Goal: Transaction & Acquisition: Purchase product/service

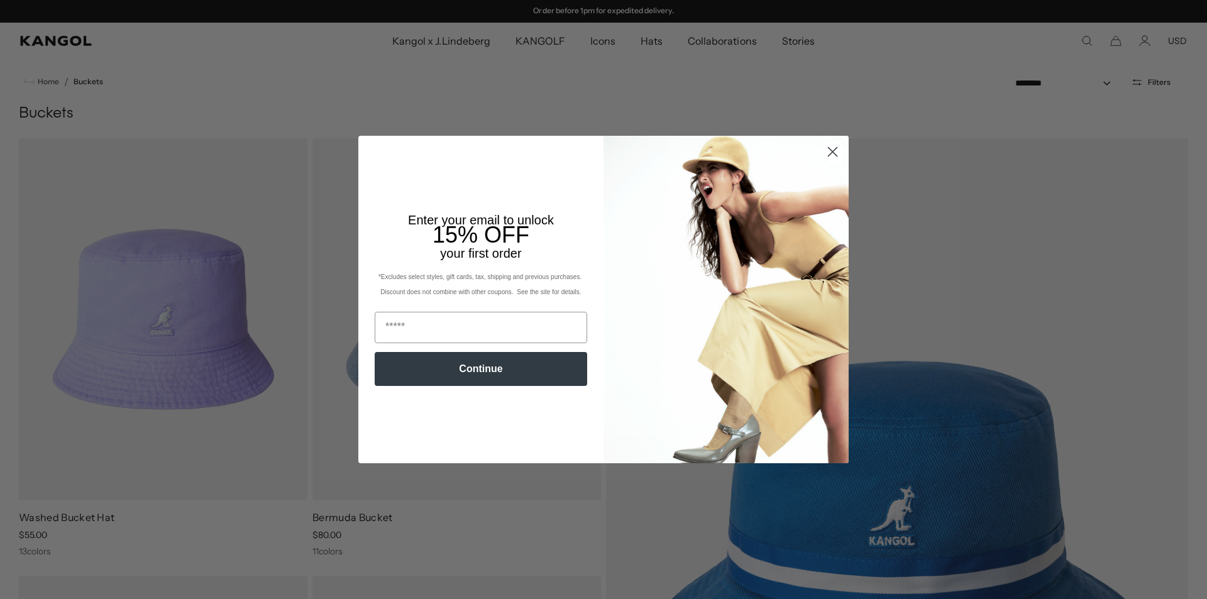
click at [839, 149] on icon "Close dialog" at bounding box center [833, 152] width 22 height 22
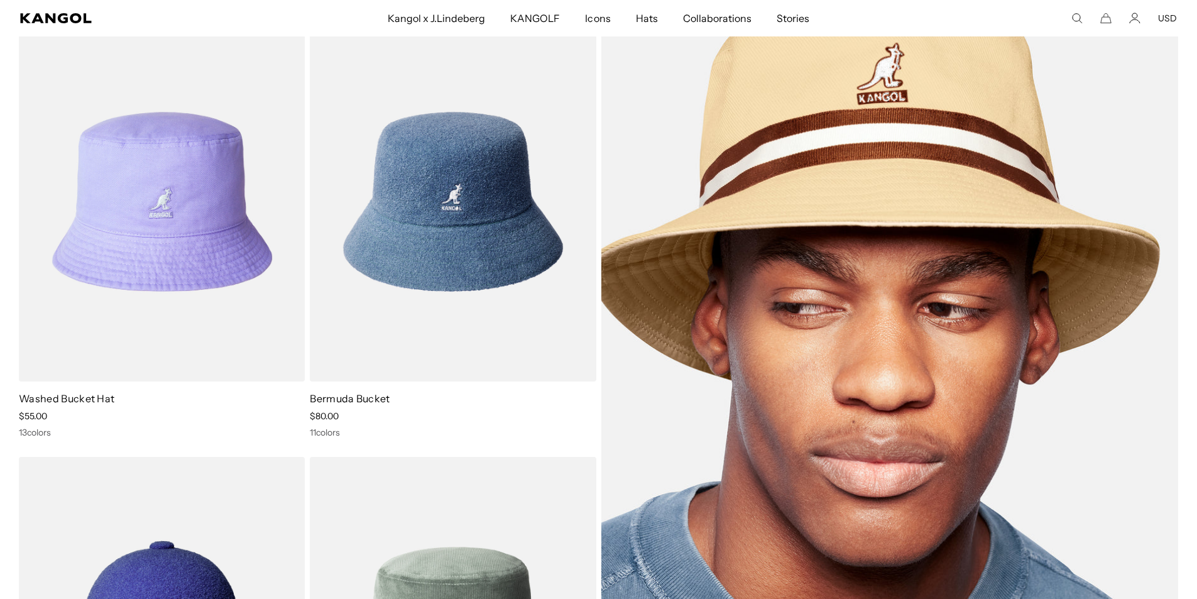
scroll to position [126, 0]
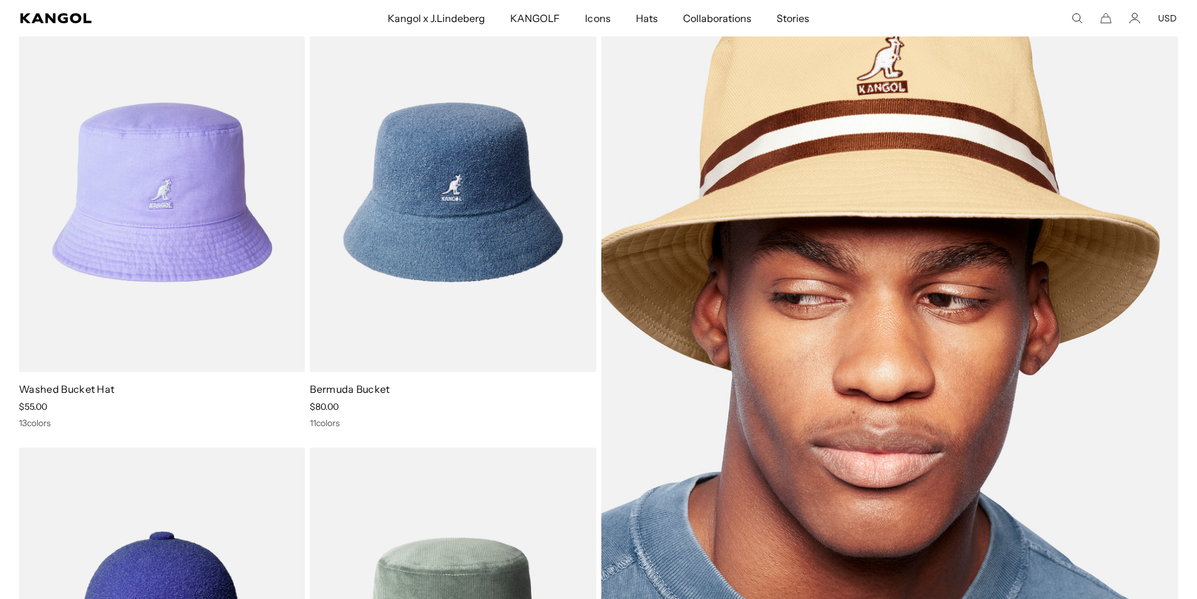
click at [799, 294] on img at bounding box center [891, 410] width 578 height 794
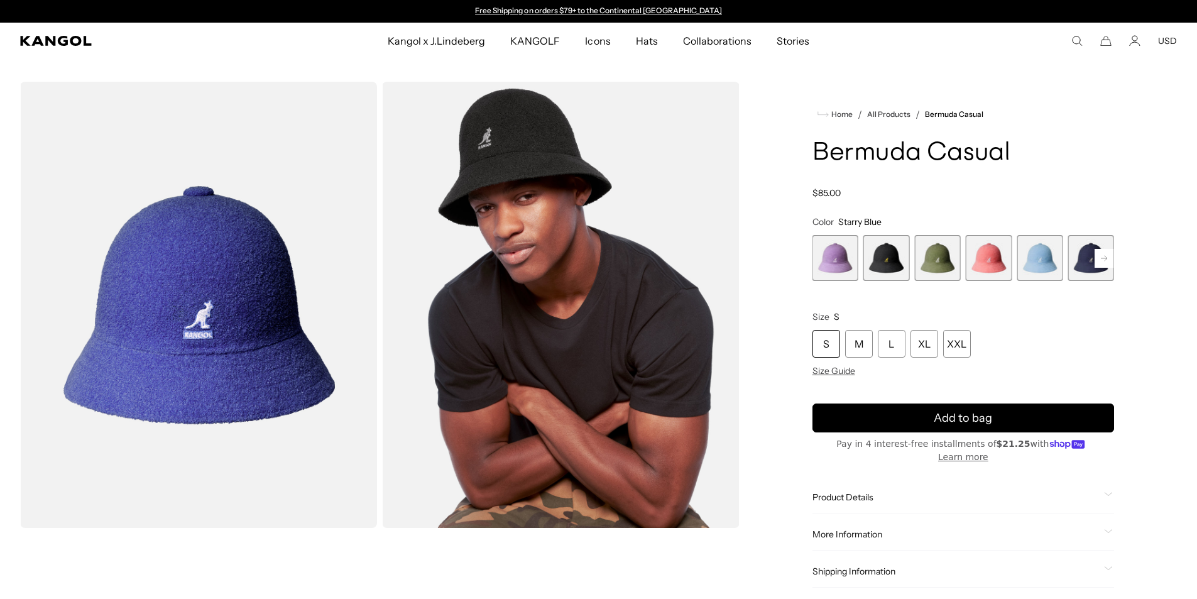
click at [1109, 257] on rect at bounding box center [1104, 258] width 19 height 19
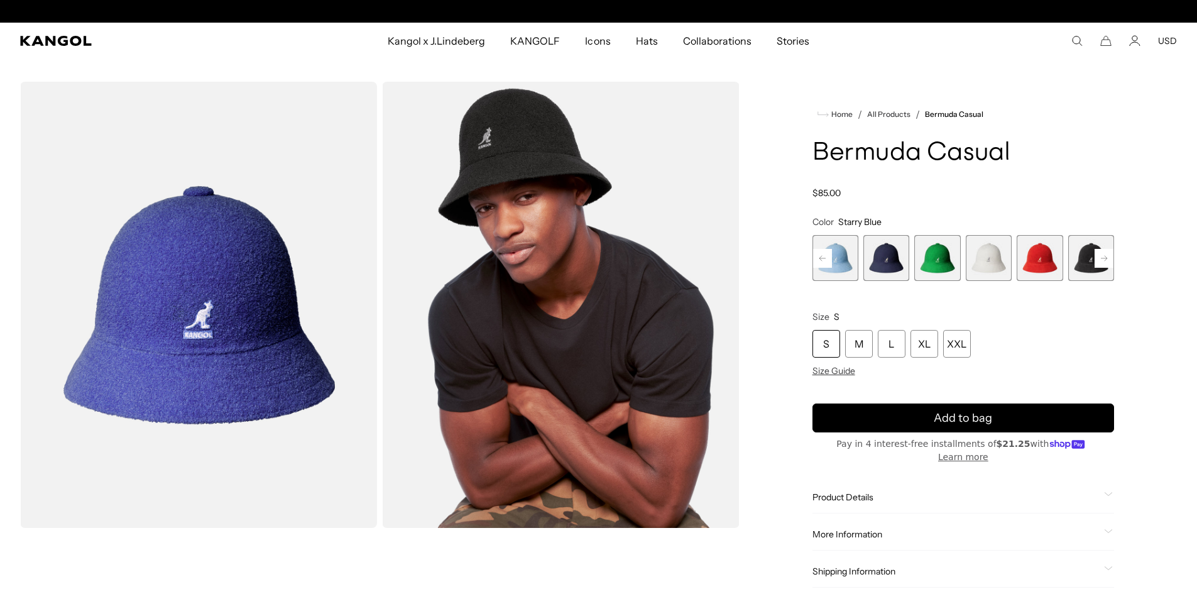
click at [1109, 257] on rect at bounding box center [1104, 258] width 19 height 19
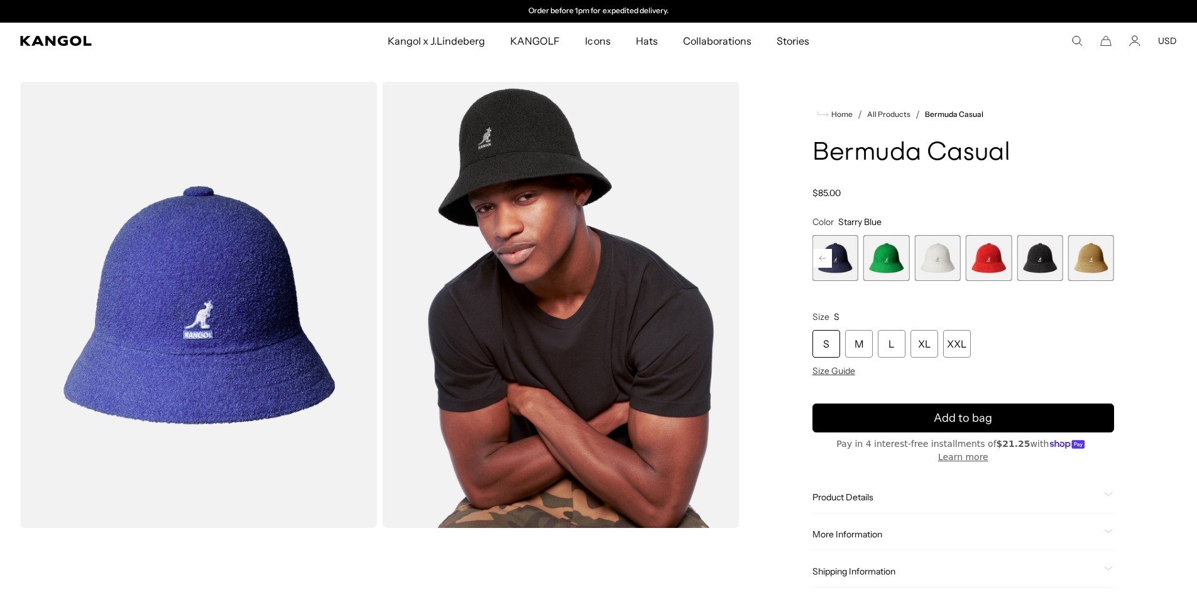
click at [1109, 257] on div "Previous Next Starry Blue Variant sold out or unavailable Digital Lavender Vari…" at bounding box center [964, 258] width 302 height 46
click at [1084, 260] on span "12 of 12" at bounding box center [1092, 258] width 46 height 46
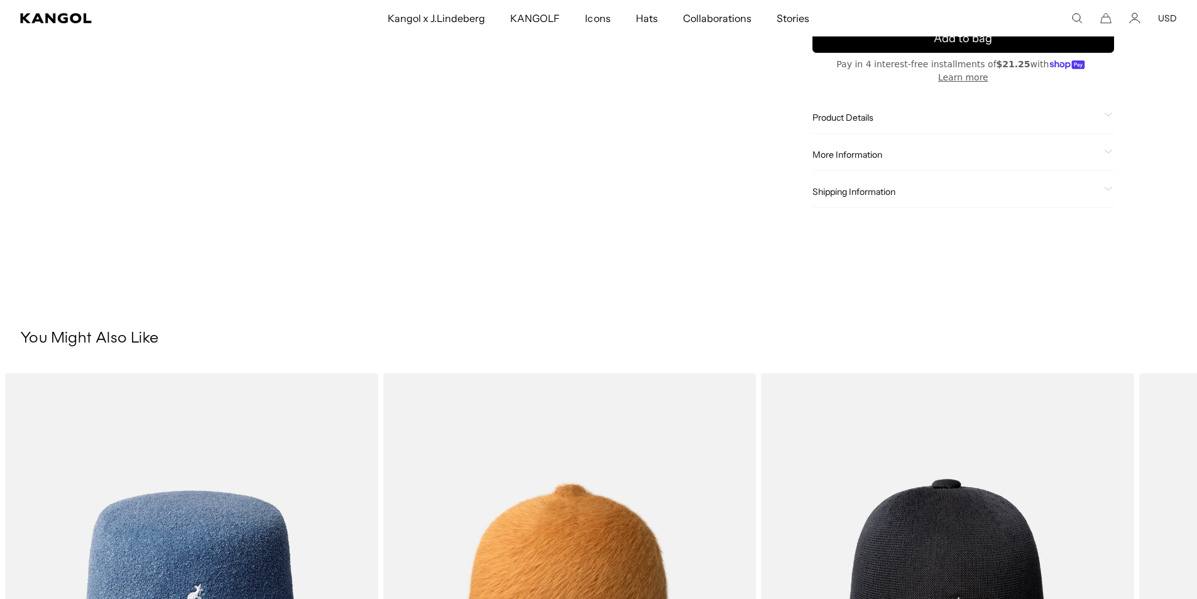
scroll to position [0, 259]
click at [939, 118] on span "Product Details" at bounding box center [956, 118] width 287 height 11
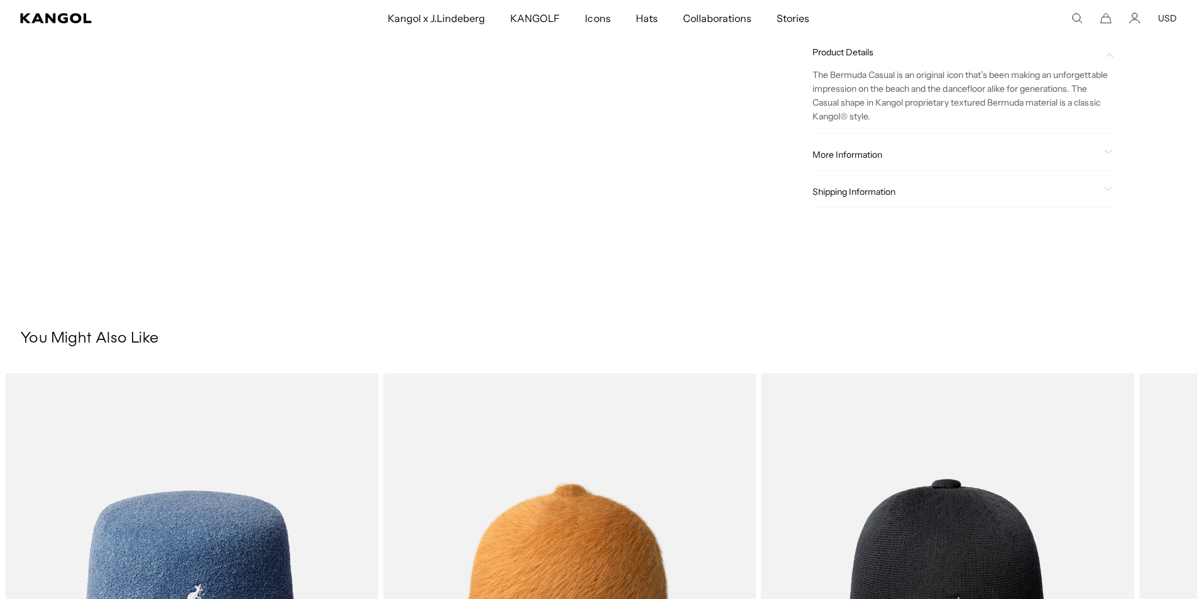
scroll to position [0, 0]
click at [1003, 156] on span "More Information" at bounding box center [956, 155] width 287 height 11
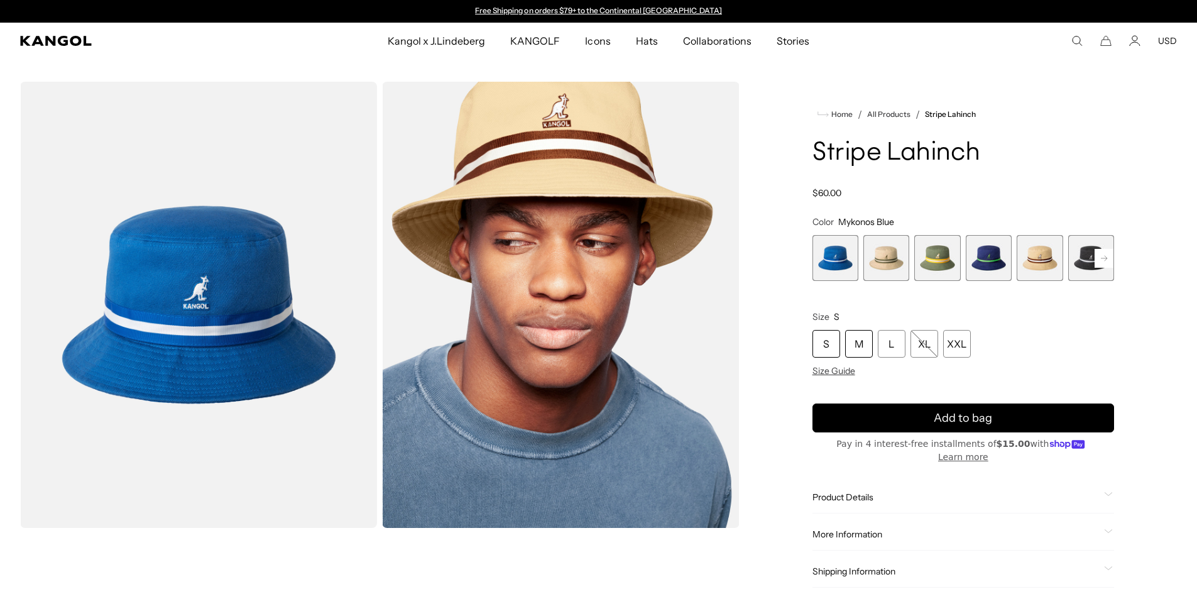
click at [867, 348] on div "M" at bounding box center [859, 344] width 28 height 28
click at [890, 266] on span "2 of 9" at bounding box center [887, 258] width 46 height 46
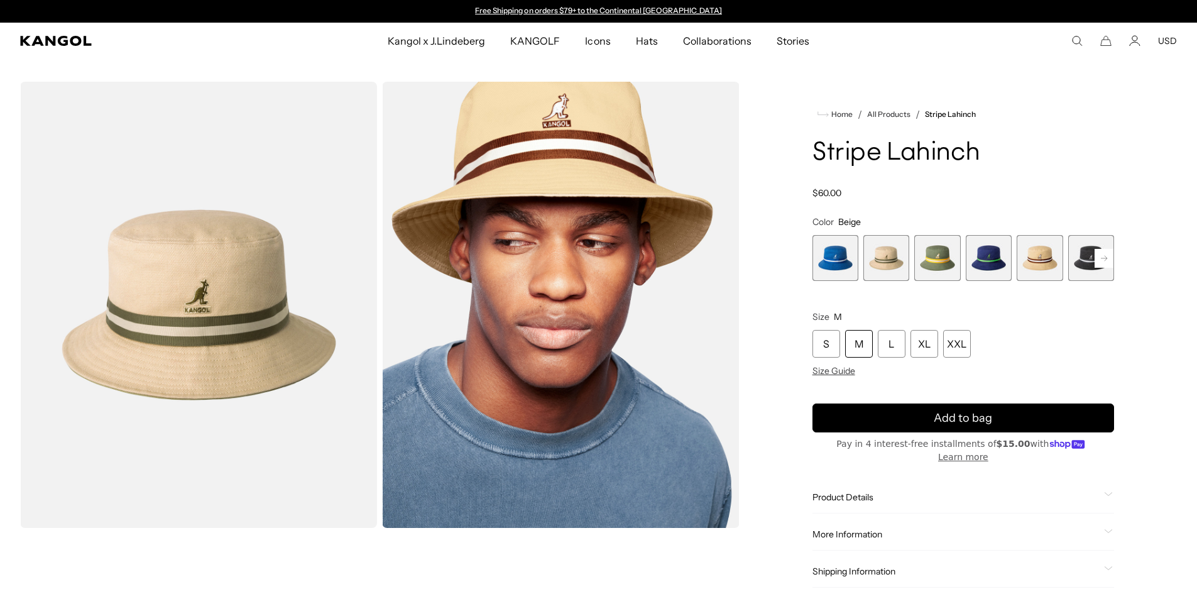
click at [1031, 261] on span "5 of 9" at bounding box center [1040, 258] width 46 height 46
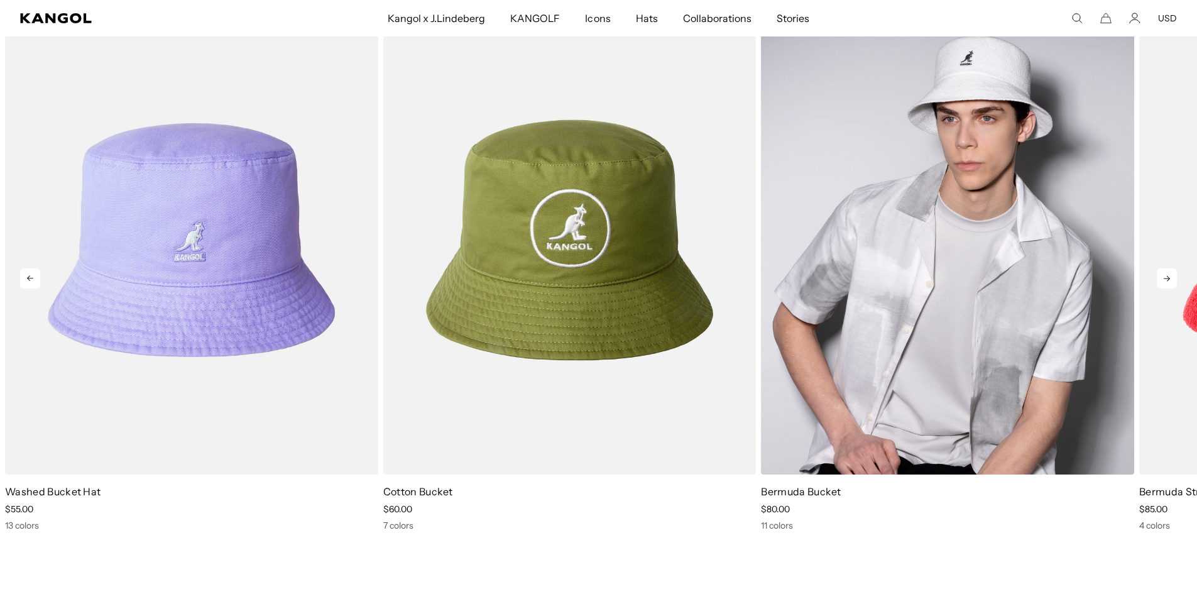
scroll to position [0, 259]
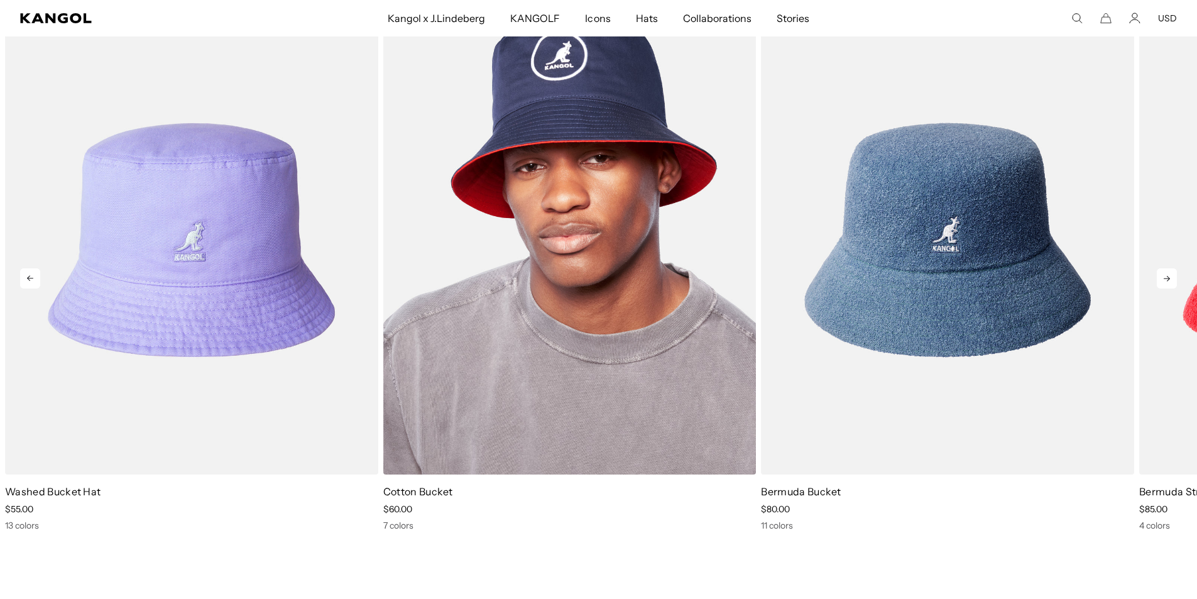
click at [561, 189] on img "2 of 5" at bounding box center [569, 240] width 373 height 468
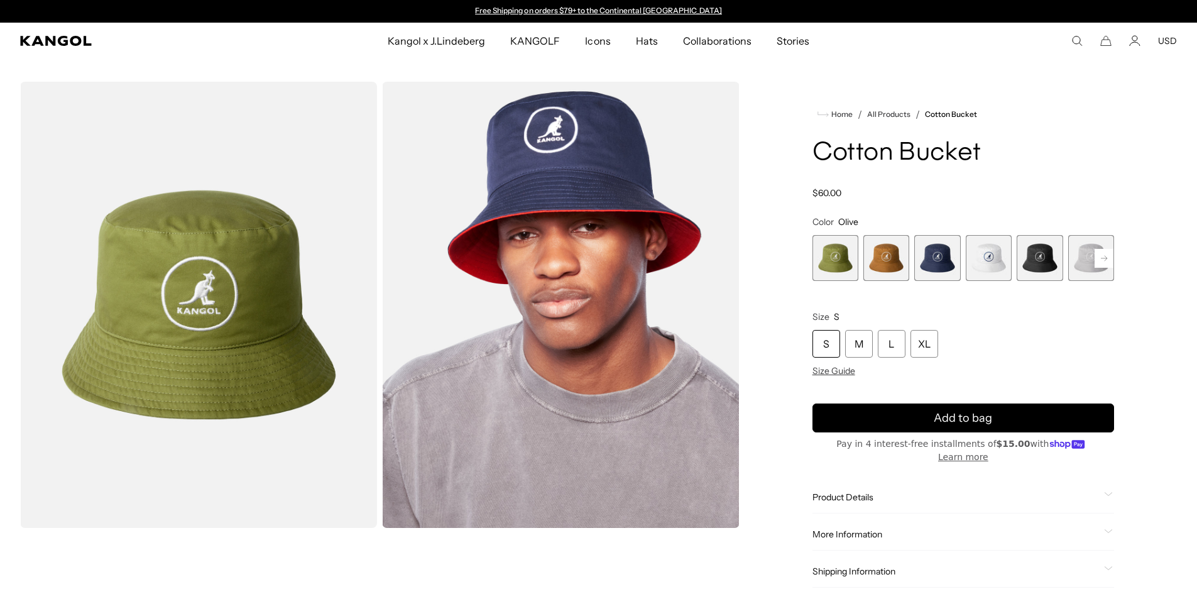
click at [882, 260] on span "2 of 7" at bounding box center [887, 258] width 46 height 46
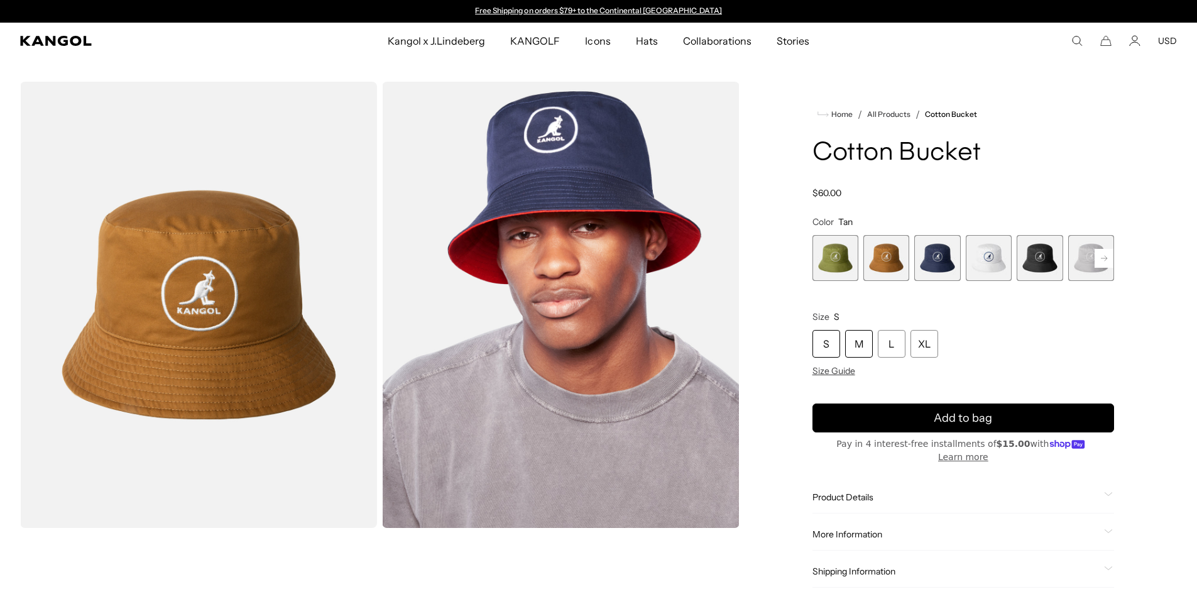
click at [856, 339] on div "M" at bounding box center [859, 344] width 28 height 28
click at [1105, 257] on rect at bounding box center [1104, 258] width 19 height 19
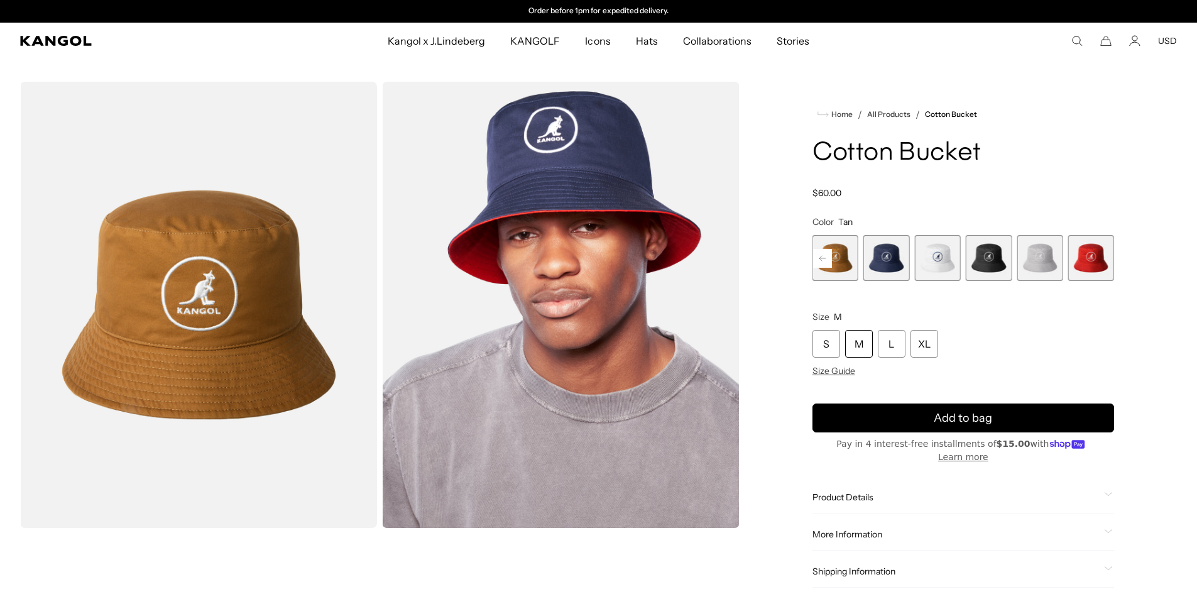
click at [1105, 257] on div "Previous Next Olive Variant sold out or unavailable Tan Variant sold out or una…" at bounding box center [964, 258] width 302 height 46
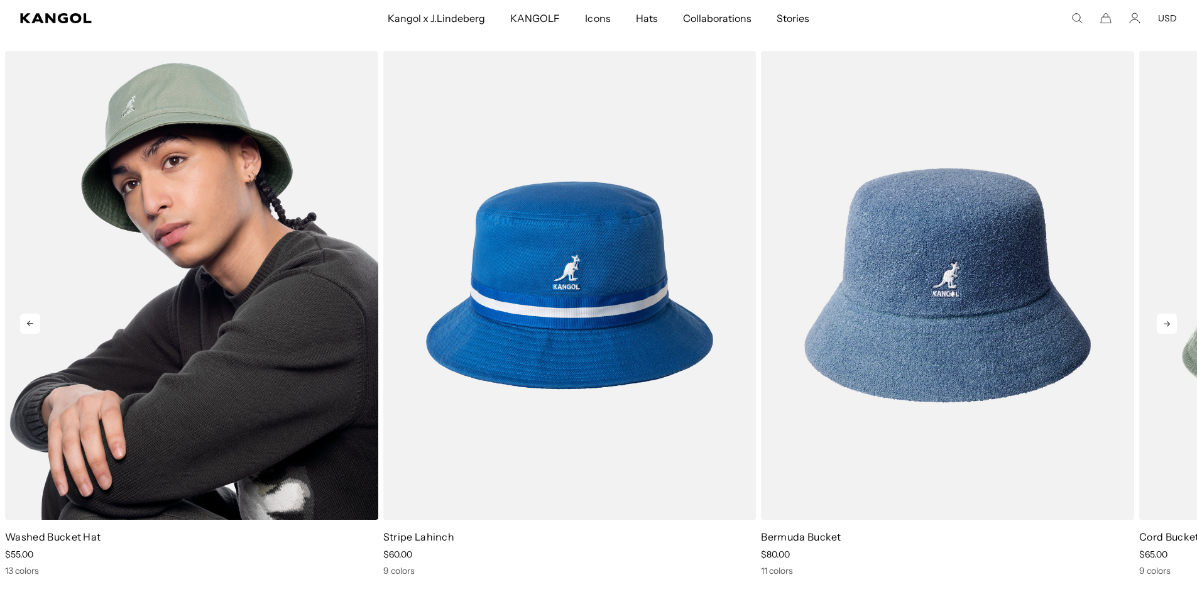
scroll to position [0, 0]
click at [207, 270] on img "1 of 5" at bounding box center [191, 285] width 373 height 468
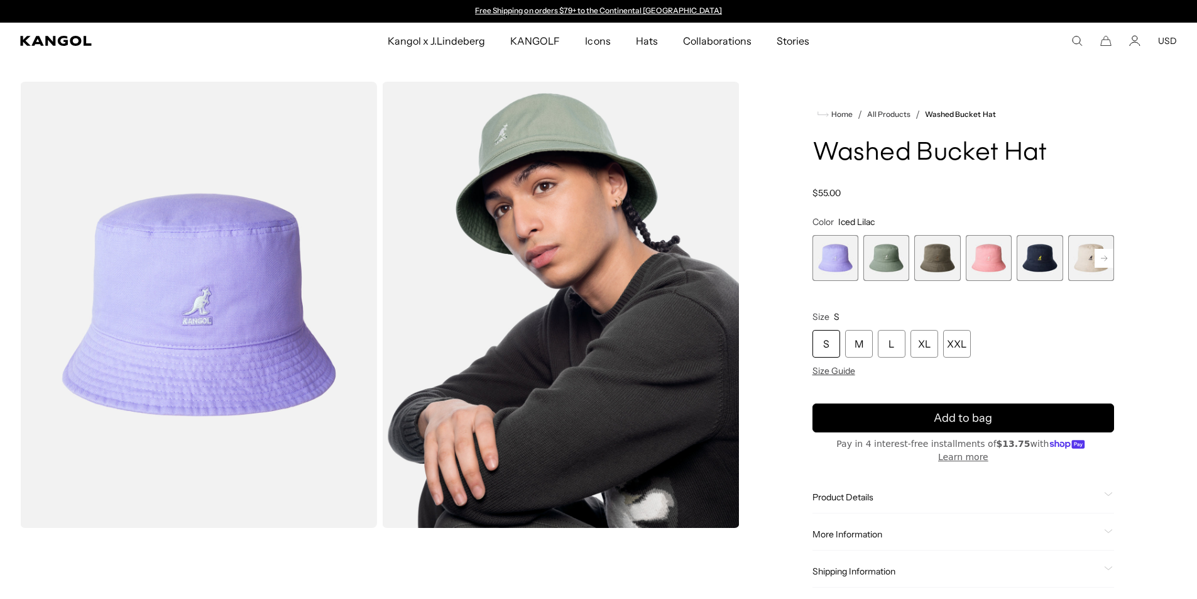
click at [1107, 256] on rect at bounding box center [1104, 258] width 19 height 19
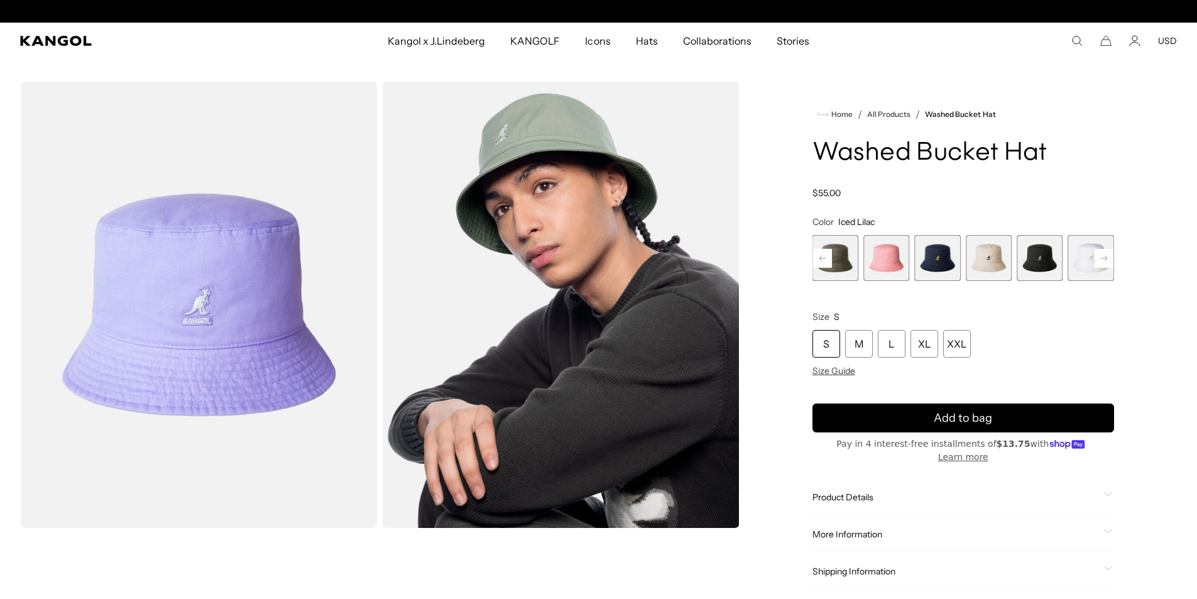
scroll to position [0, 259]
click at [966, 255] on span "6 of 13" at bounding box center [989, 258] width 46 height 46
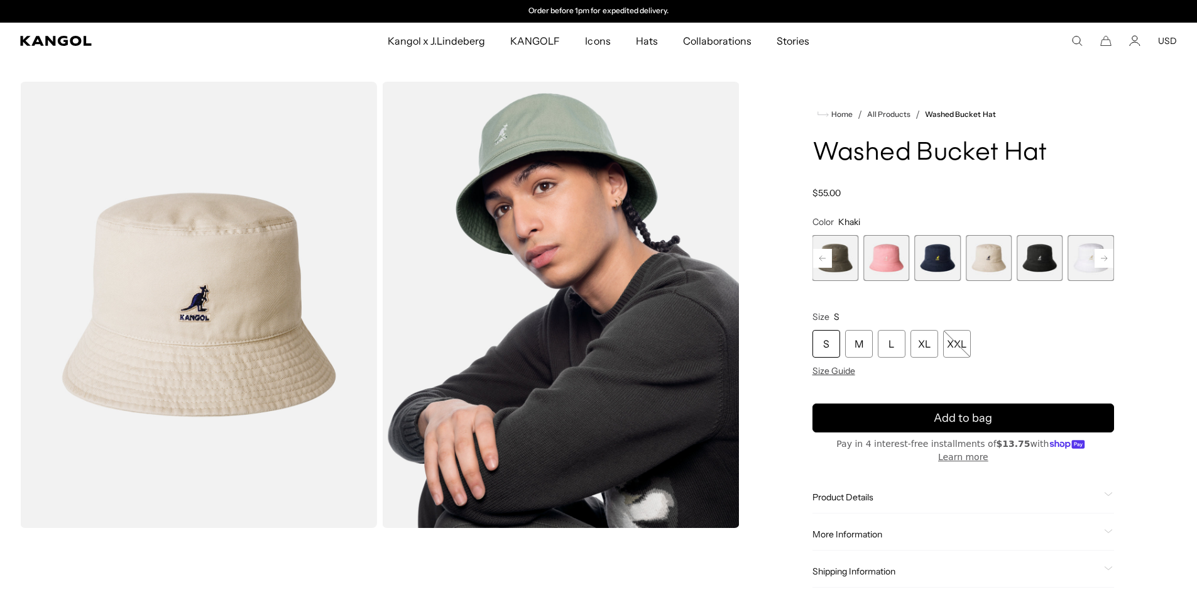
click at [982, 253] on span "6 of 13" at bounding box center [989, 258] width 46 height 46
click at [865, 351] on div "M" at bounding box center [859, 344] width 28 height 28
